Goal: Transaction & Acquisition: Purchase product/service

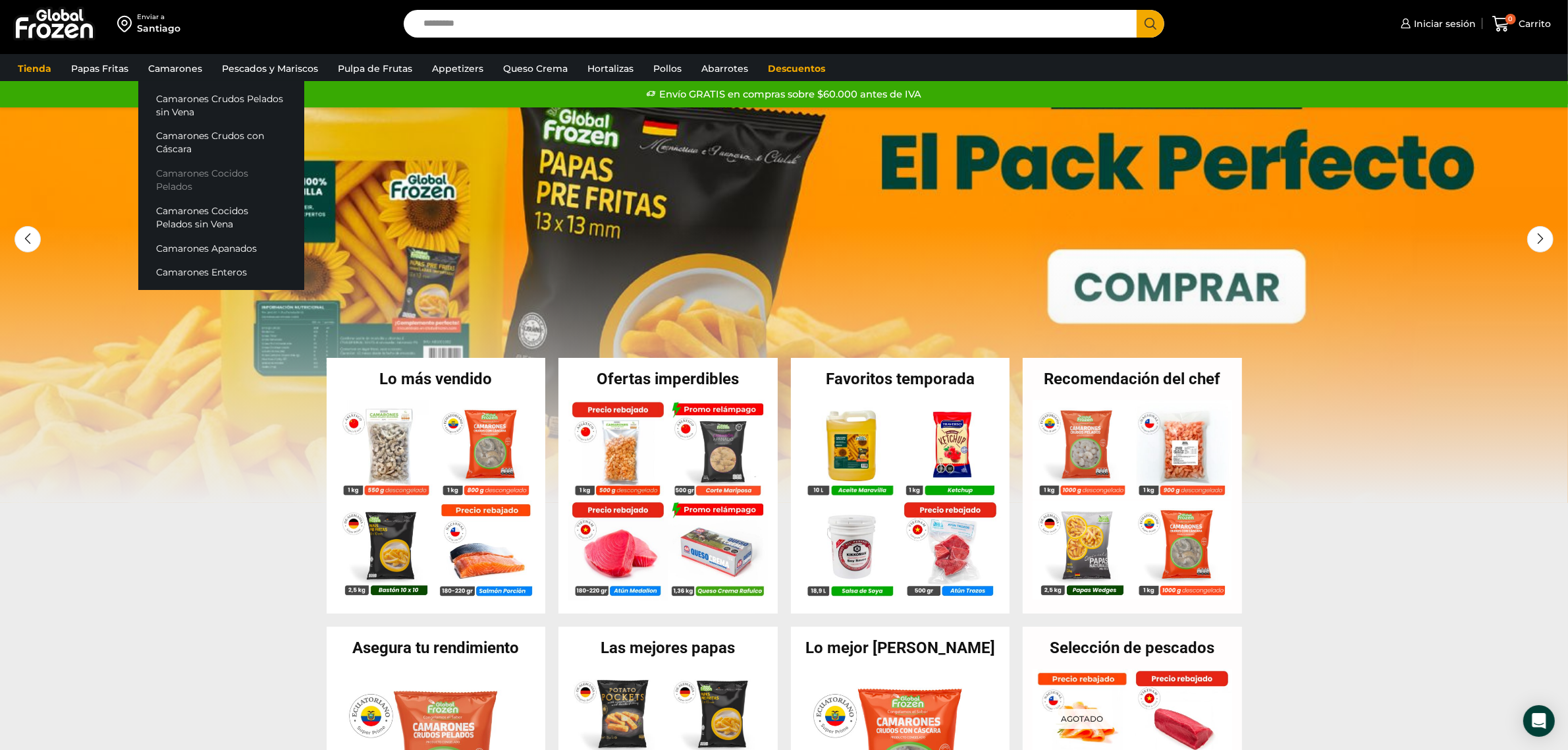
click at [228, 170] on link "Camarones Cocidos Pelados" at bounding box center [221, 181] width 166 height 38
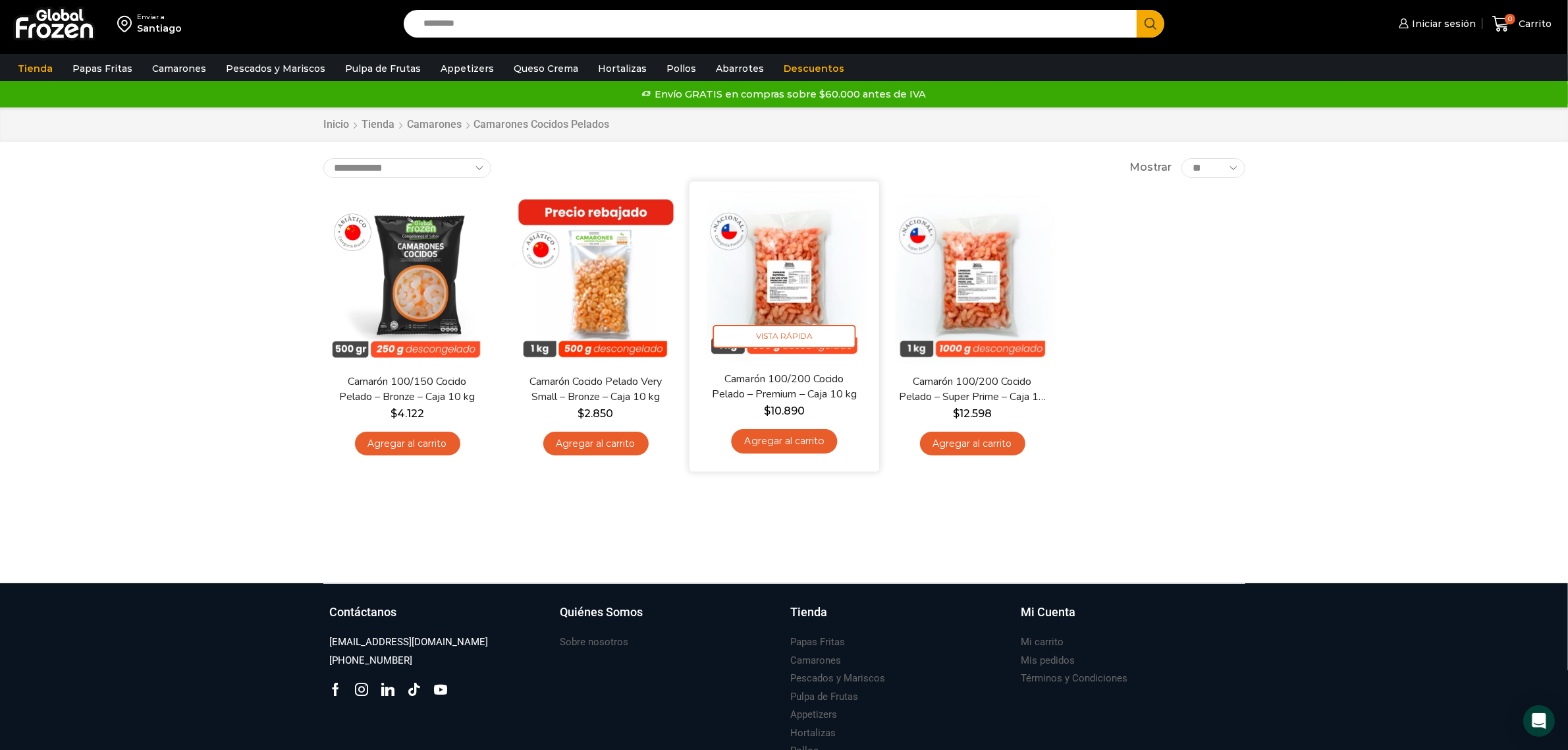
click at [812, 274] on img at bounding box center [785, 276] width 170 height 170
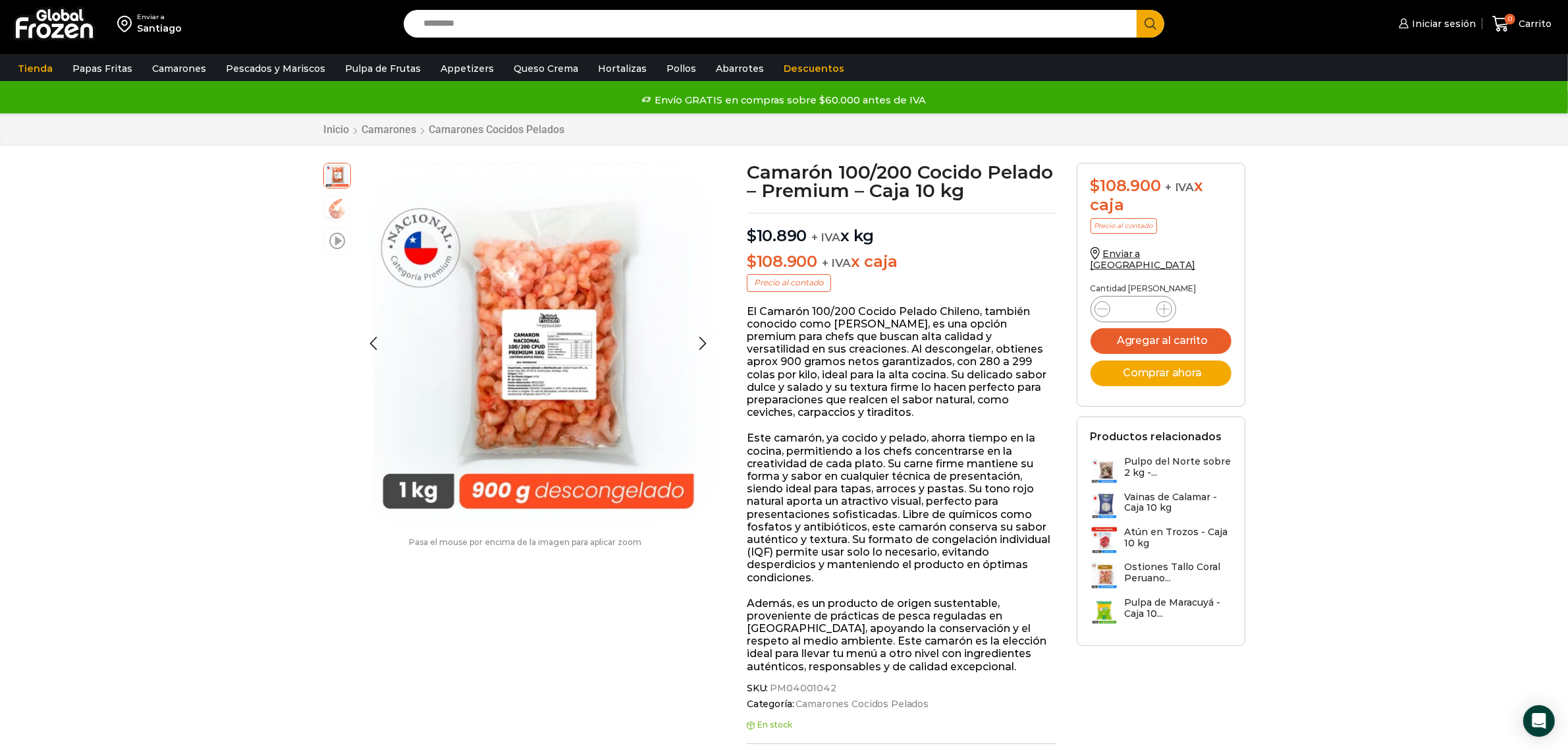
click at [338, 239] on span at bounding box center [337, 240] width 15 height 18
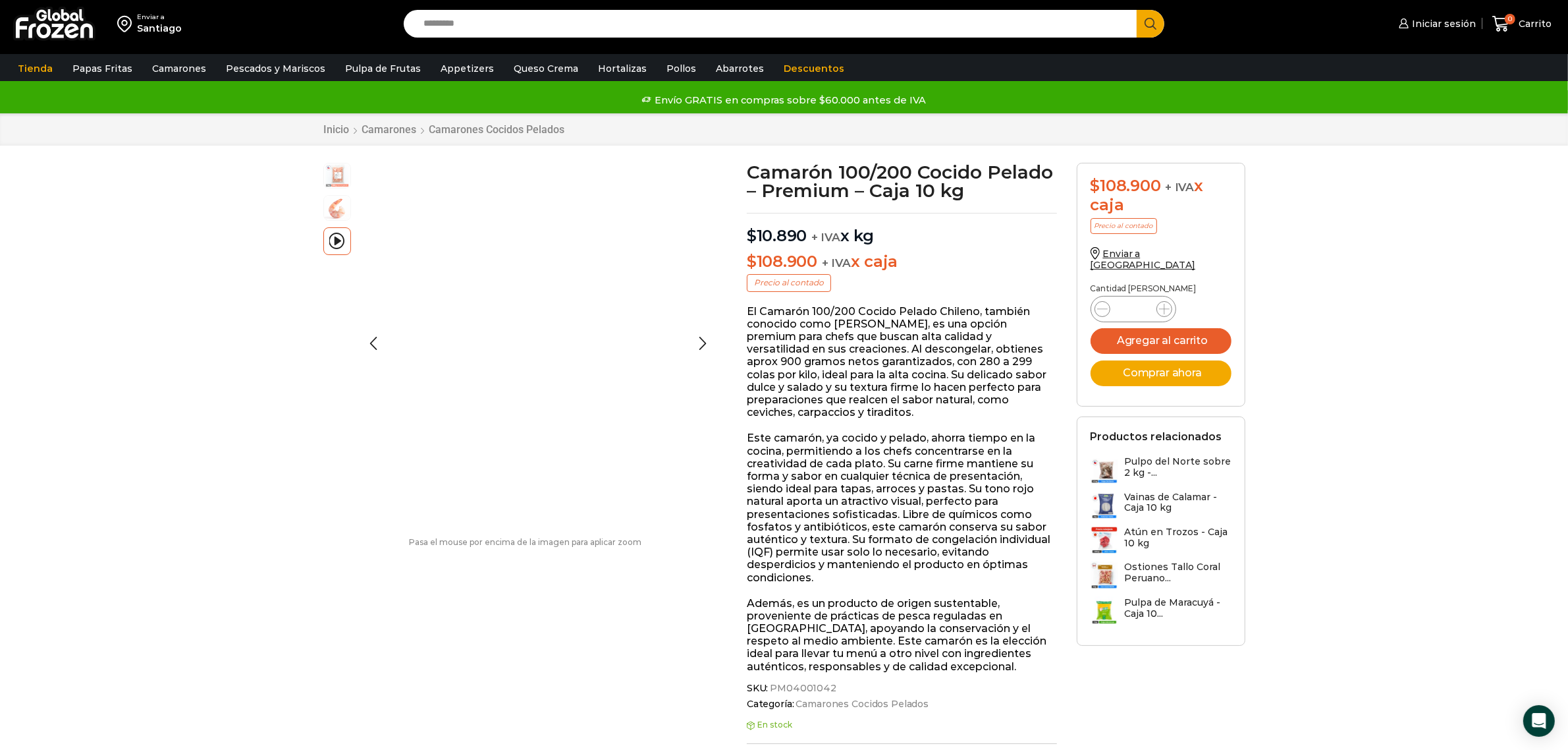
click at [341, 177] on img at bounding box center [337, 175] width 26 height 26
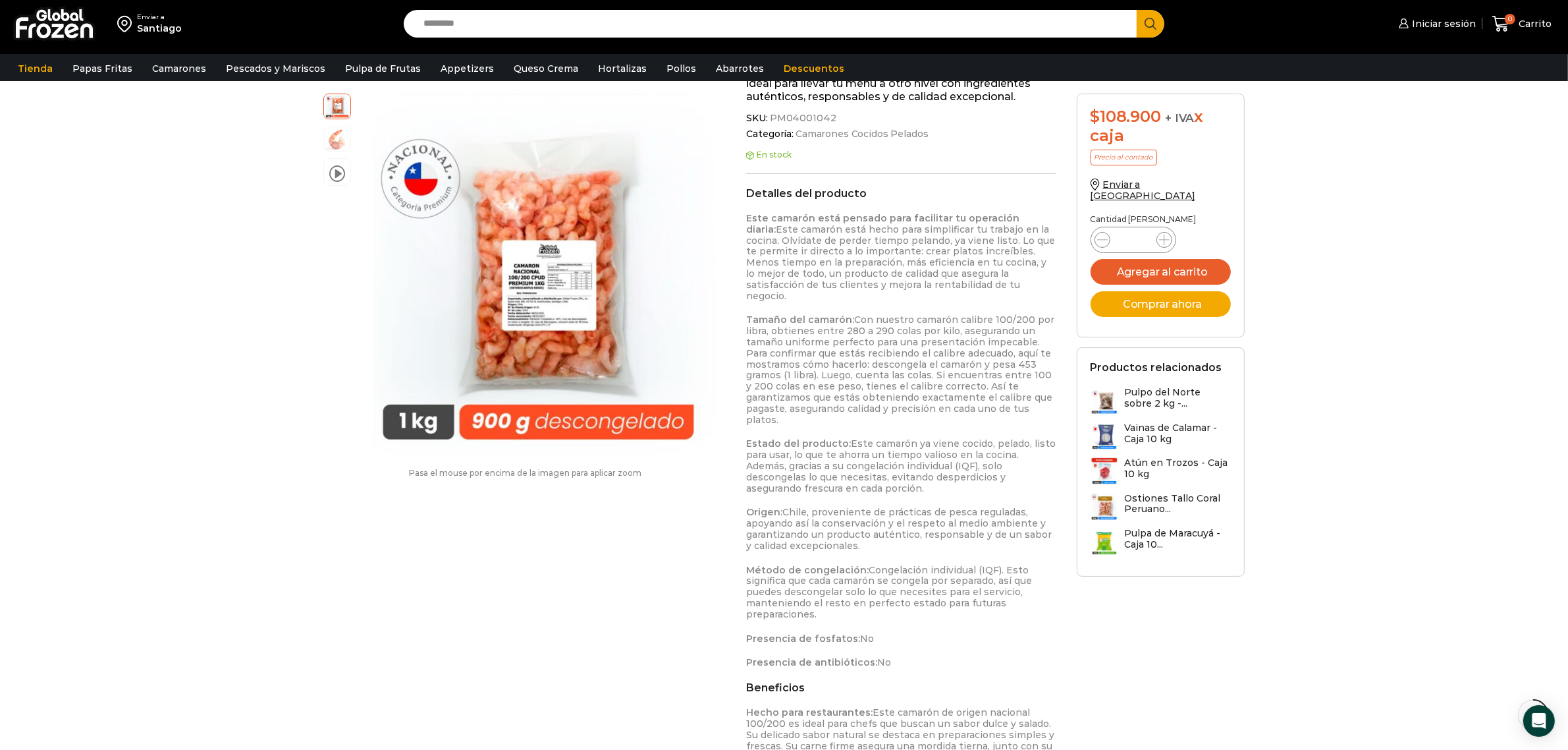
scroll to position [577, 0]
